Goal: Use online tool/utility: Utilize a website feature to perform a specific function

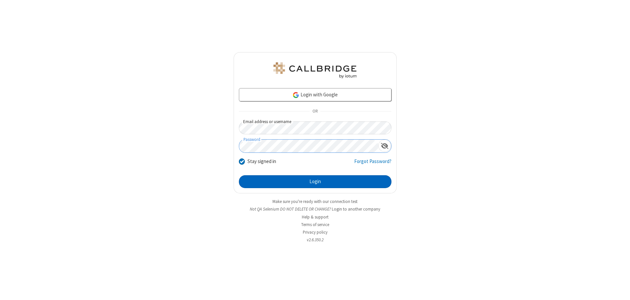
click at [315, 181] on button "Login" at bounding box center [315, 181] width 153 height 13
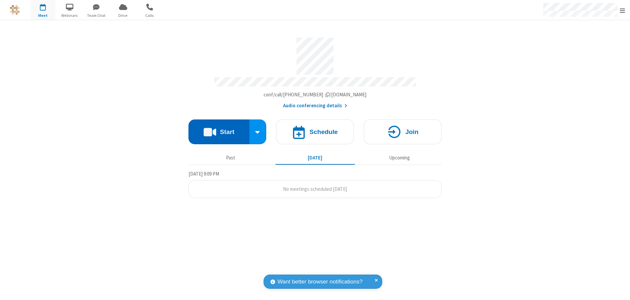
click at [219, 129] on button "Start" at bounding box center [219, 131] width 61 height 25
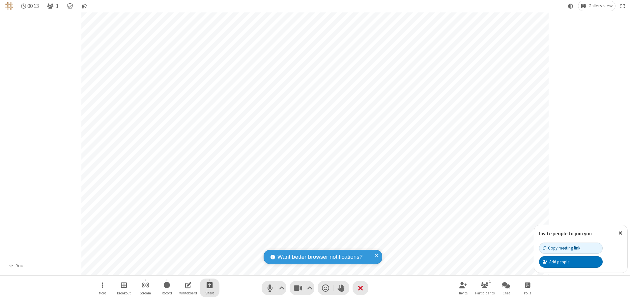
click at [210, 284] on span "Start sharing" at bounding box center [210, 284] width 6 height 8
click at [183, 269] on span "Share my screen" at bounding box center [183, 269] width 8 height 6
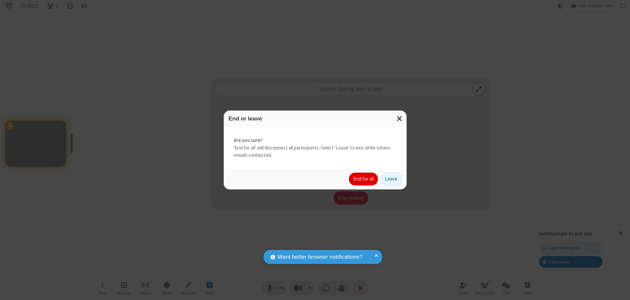
click at [364, 179] on button "End for all" at bounding box center [363, 178] width 29 height 13
